Goal: Complete application form

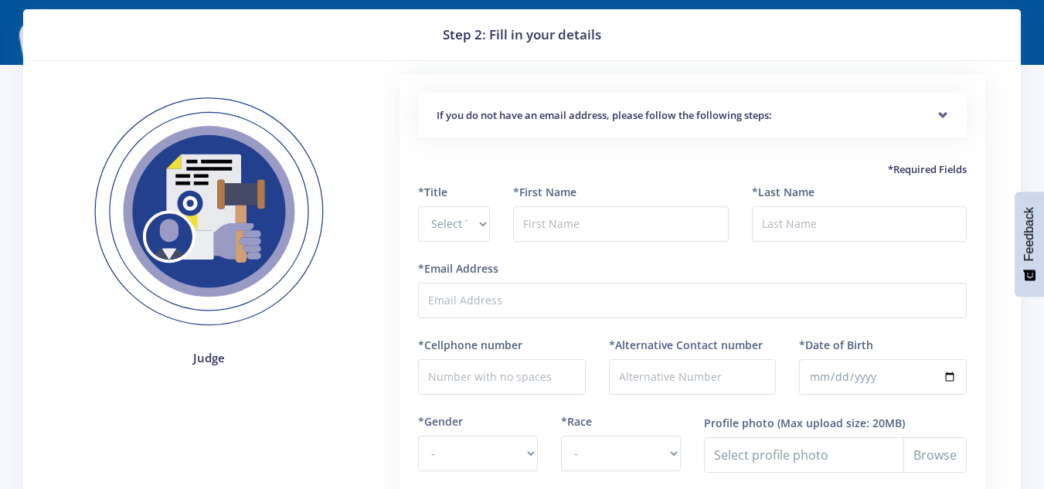
scroll to position [46, 0]
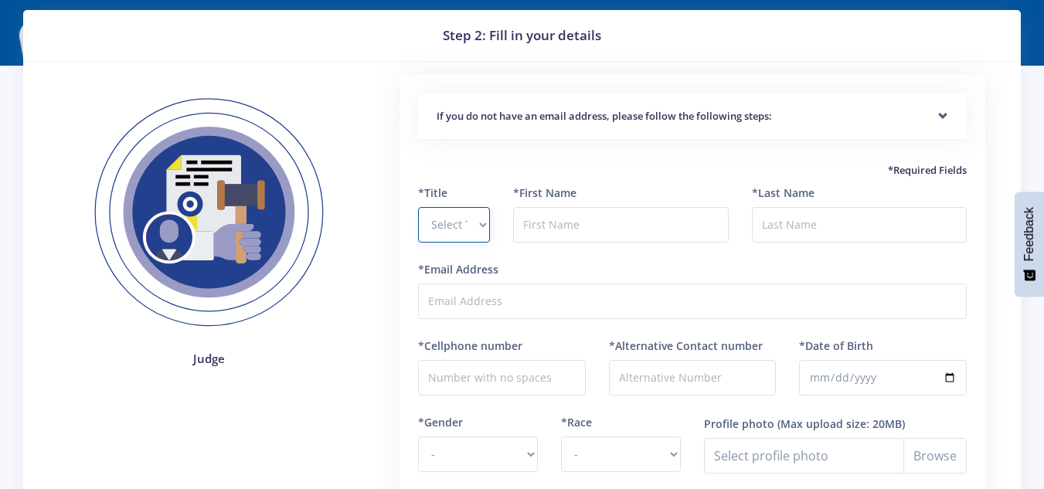
click at [419, 226] on select "Select Title Prof Dr Mr Mrs Ms [PERSON_NAME]" at bounding box center [454, 225] width 72 height 36
select select "Mr"
click at [418, 207] on select "Select Title Prof Dr Mr Mrs Ms [PERSON_NAME]" at bounding box center [454, 225] width 72 height 36
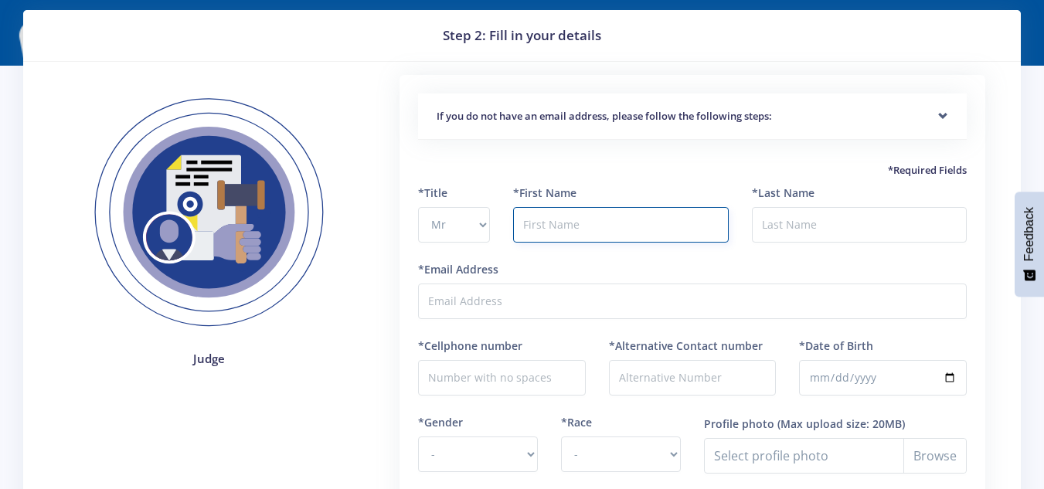
click at [568, 209] on input "text" at bounding box center [620, 225] width 215 height 36
type input "[PERSON_NAME]"
type input "chabalala"
type input "0766653779"
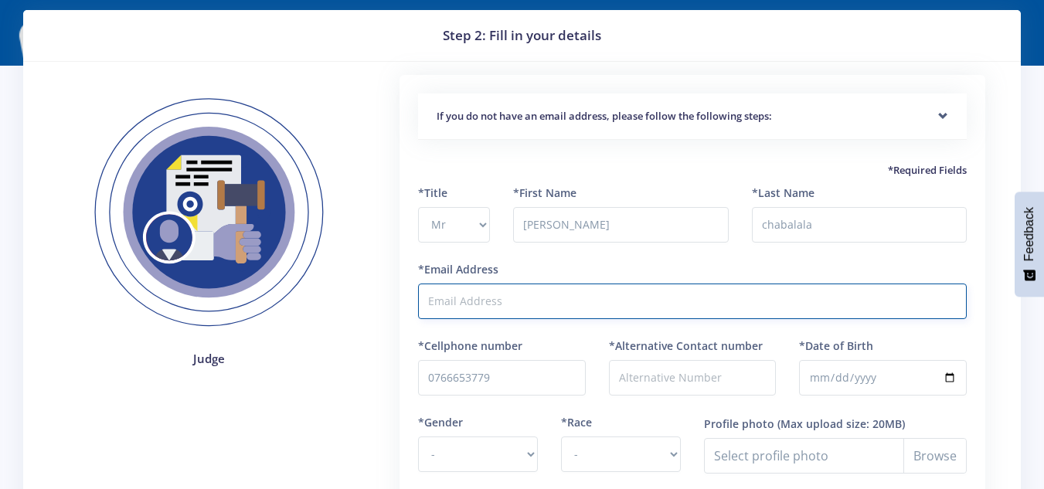
click at [512, 311] on input "*Email Address" at bounding box center [692, 302] width 549 height 36
type input "[EMAIL_ADDRESS][DOMAIN_NAME]"
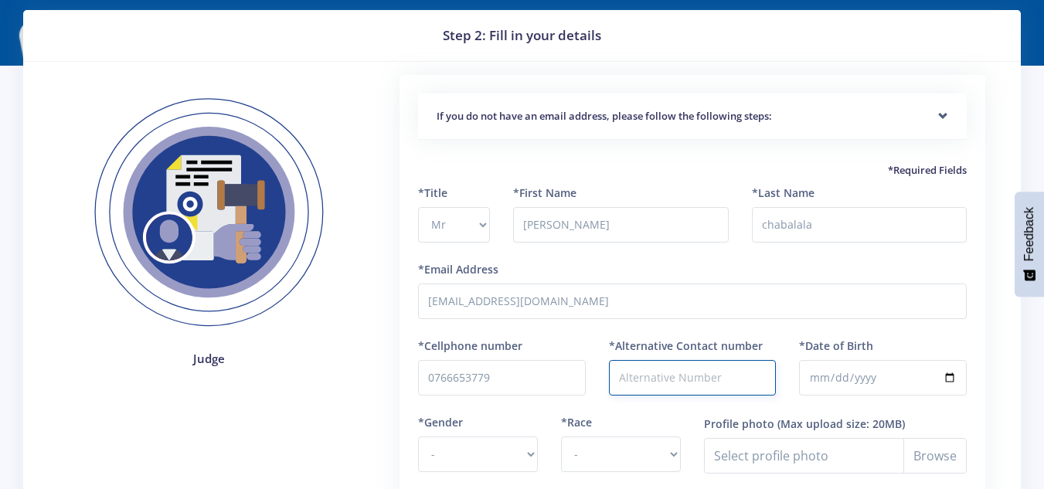
click at [712, 387] on input "*Alternative Contact number" at bounding box center [693, 378] width 168 height 36
type input "0766653779"
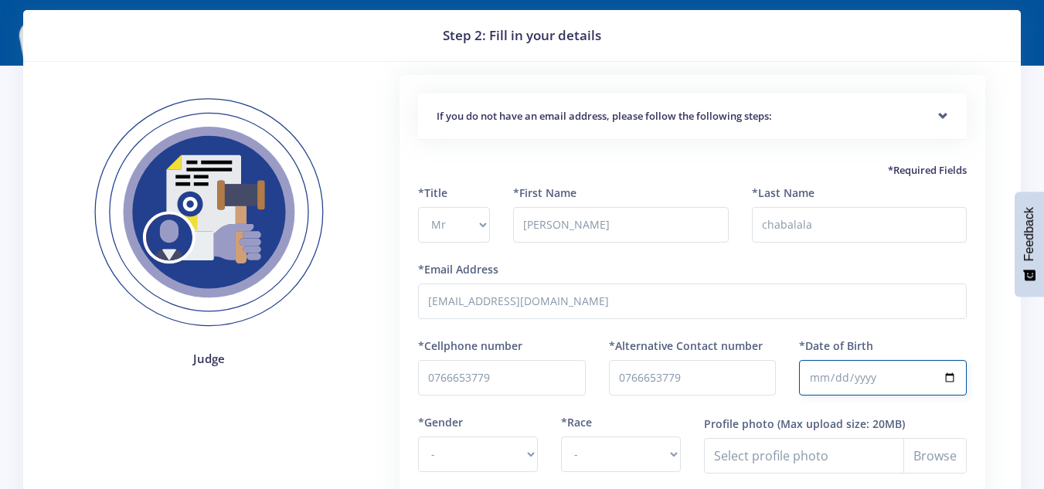
click at [848, 373] on input "*Date of Birth" at bounding box center [883, 378] width 168 height 36
click at [824, 382] on input "*Date of Birth" at bounding box center [883, 378] width 168 height 36
type input "[DATE]"
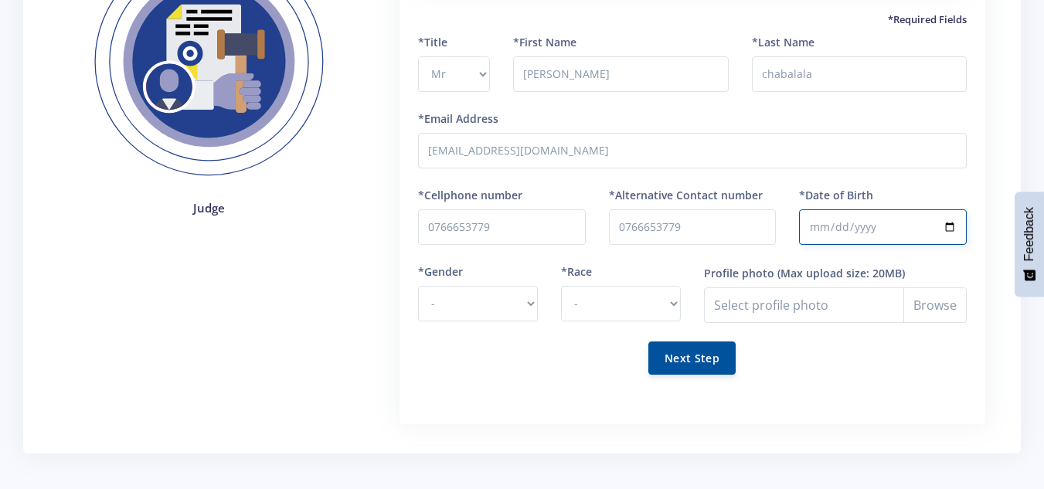
scroll to position [209, 0]
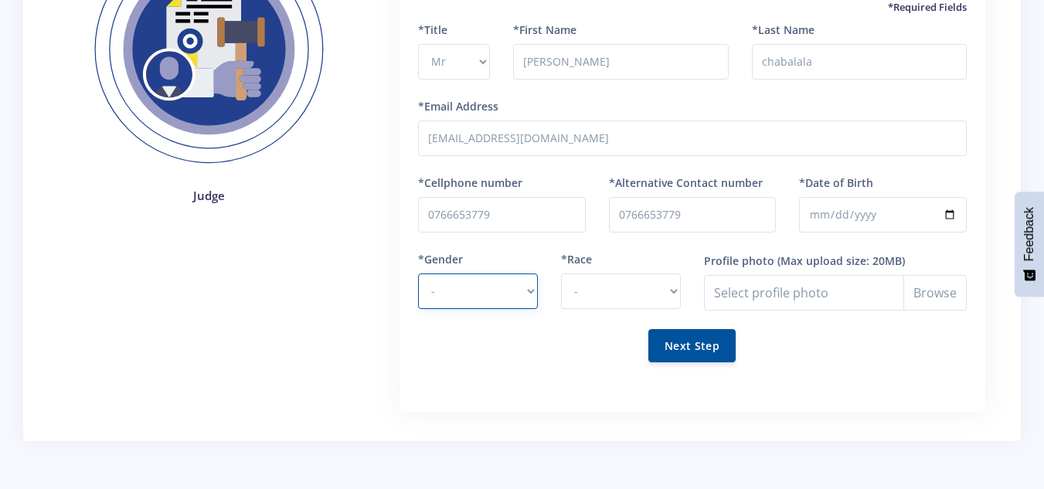
click at [498, 291] on select "- [DEMOGRAPHIC_DATA] [DEMOGRAPHIC_DATA]" at bounding box center [478, 292] width 120 height 36
select select "M"
click at [418, 274] on select "- [DEMOGRAPHIC_DATA] [DEMOGRAPHIC_DATA]" at bounding box center [478, 292] width 120 height 36
click at [591, 286] on select "- [DEMOGRAPHIC_DATA] Coloured Indian White Other" at bounding box center [621, 292] width 120 height 36
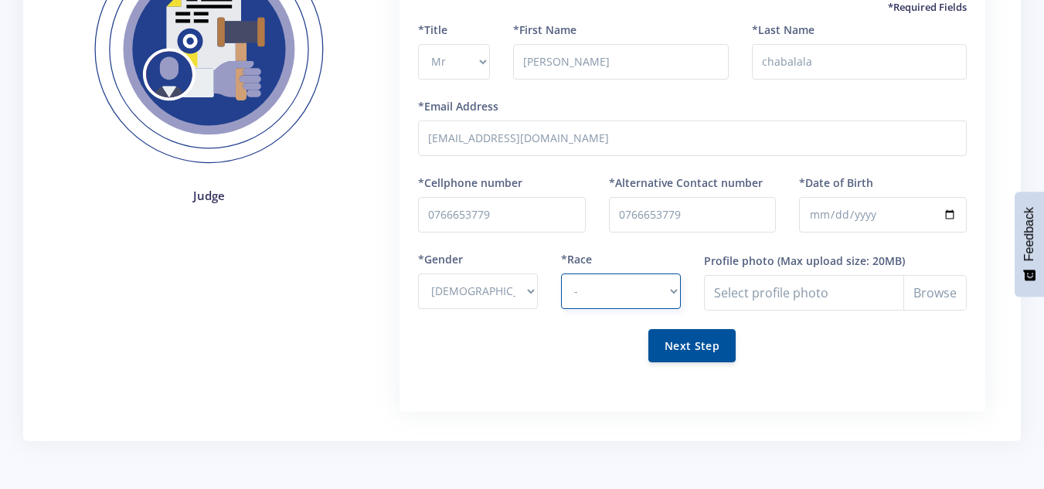
select select "[DEMOGRAPHIC_DATA]"
click at [561, 274] on select "- [DEMOGRAPHIC_DATA] Coloured Indian White Other" at bounding box center [621, 292] width 120 height 36
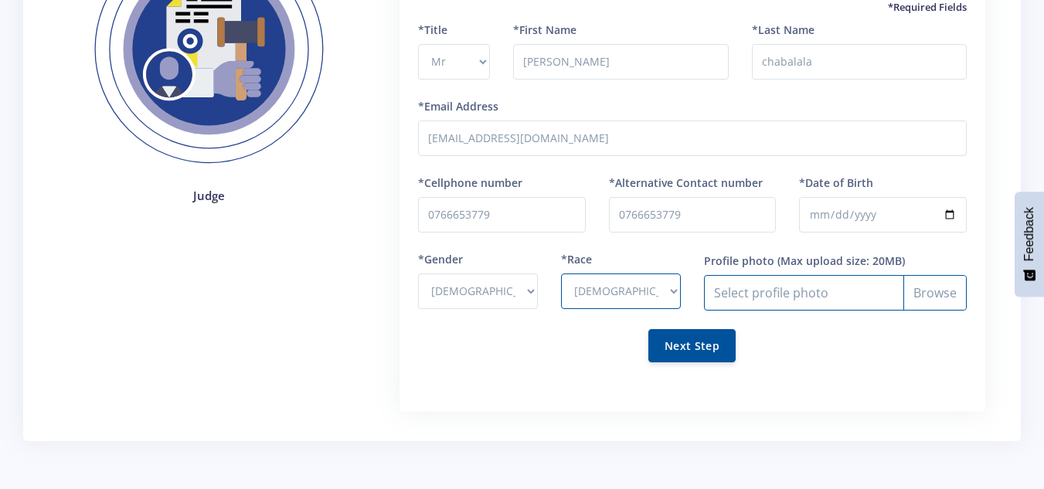
click at [750, 293] on input "Profile photo" at bounding box center [835, 293] width 263 height 36
